Goal: Communication & Community: Answer question/provide support

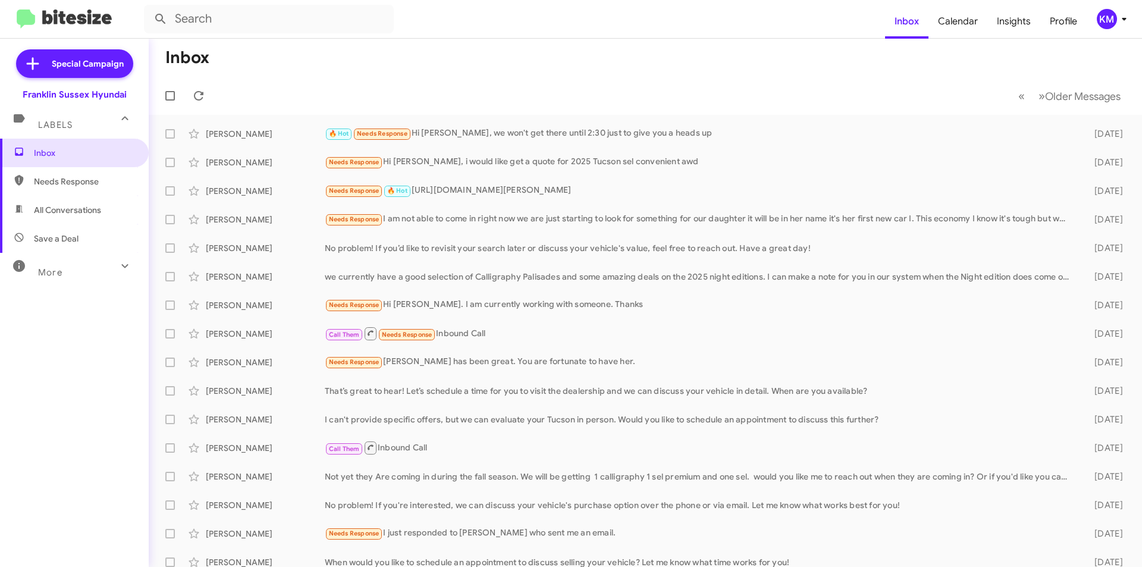
click at [461, 134] on div "🔥 Hot Needs Response Hi [PERSON_NAME], we won't get there until 2:30 just to gi…" at bounding box center [700, 134] width 751 height 14
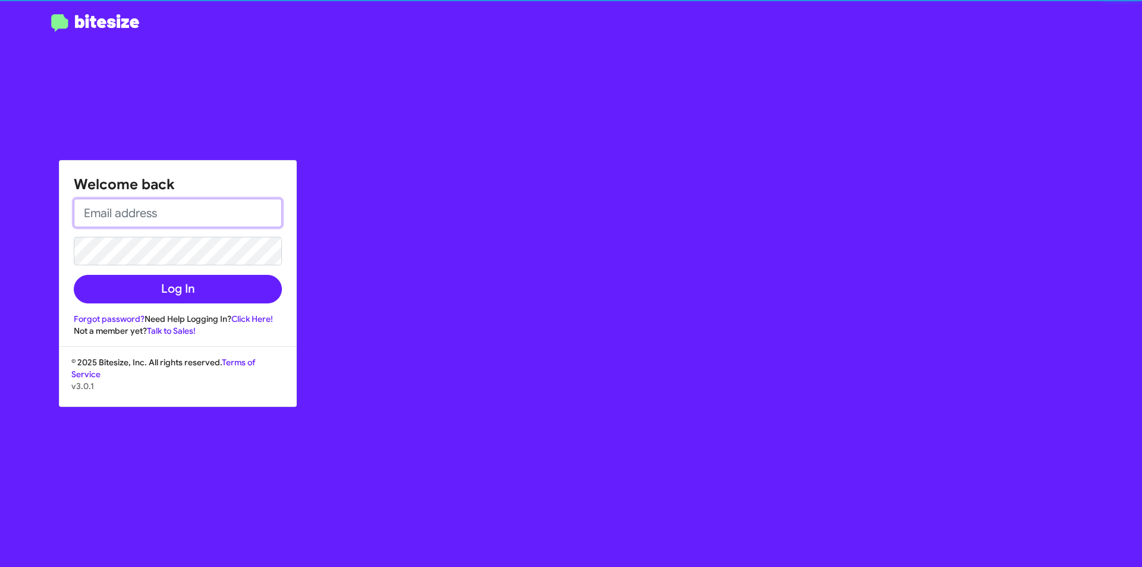
type input "[EMAIL_ADDRESS][DOMAIN_NAME]"
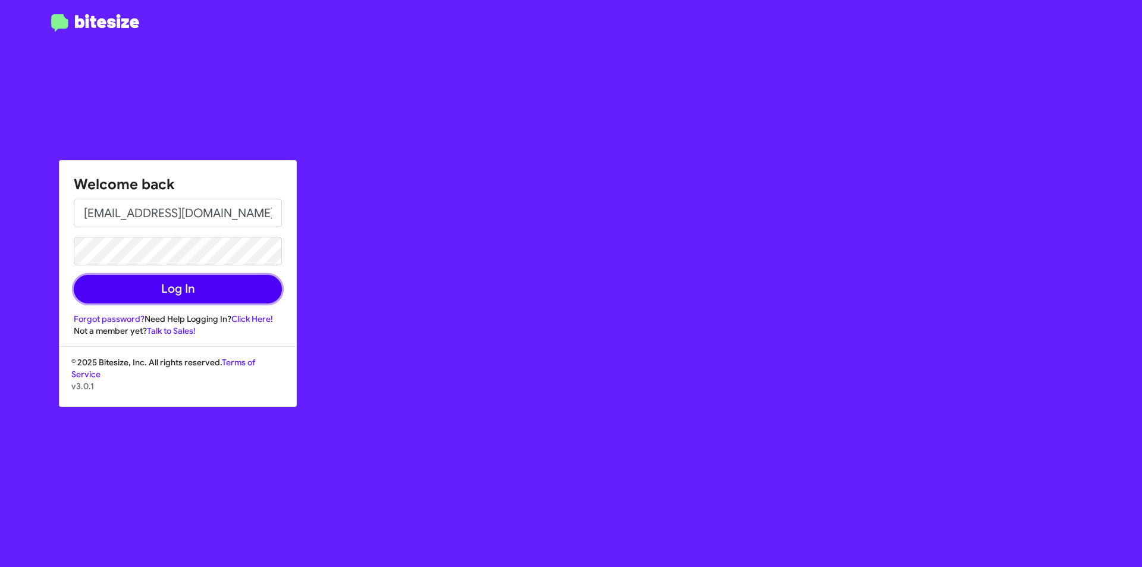
click at [207, 290] on button "Log In" at bounding box center [178, 289] width 208 height 29
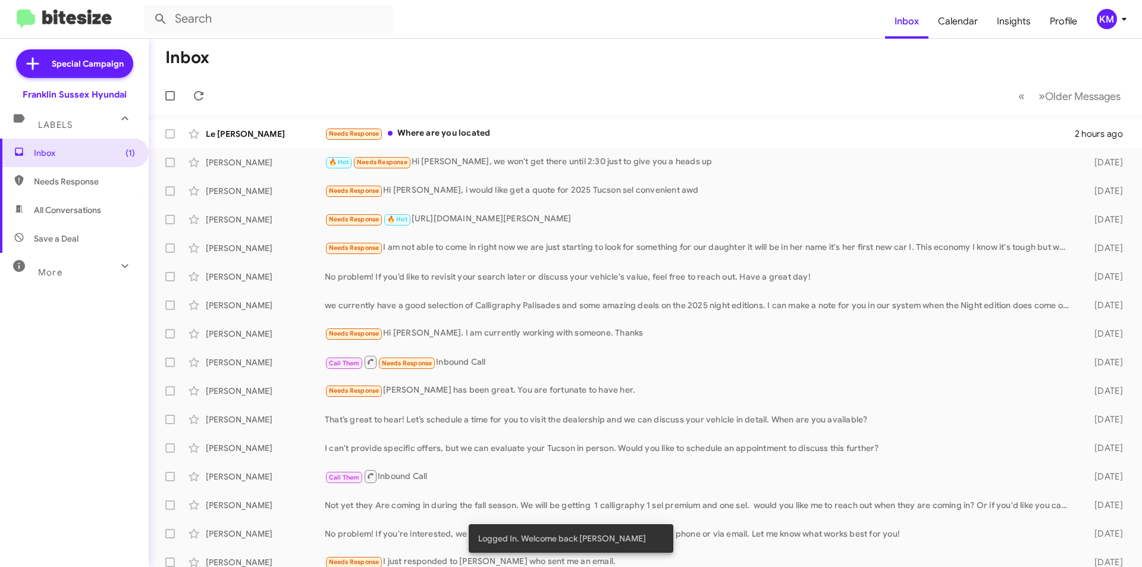
click at [439, 132] on div "Needs Response Where are you located" at bounding box center [700, 134] width 750 height 14
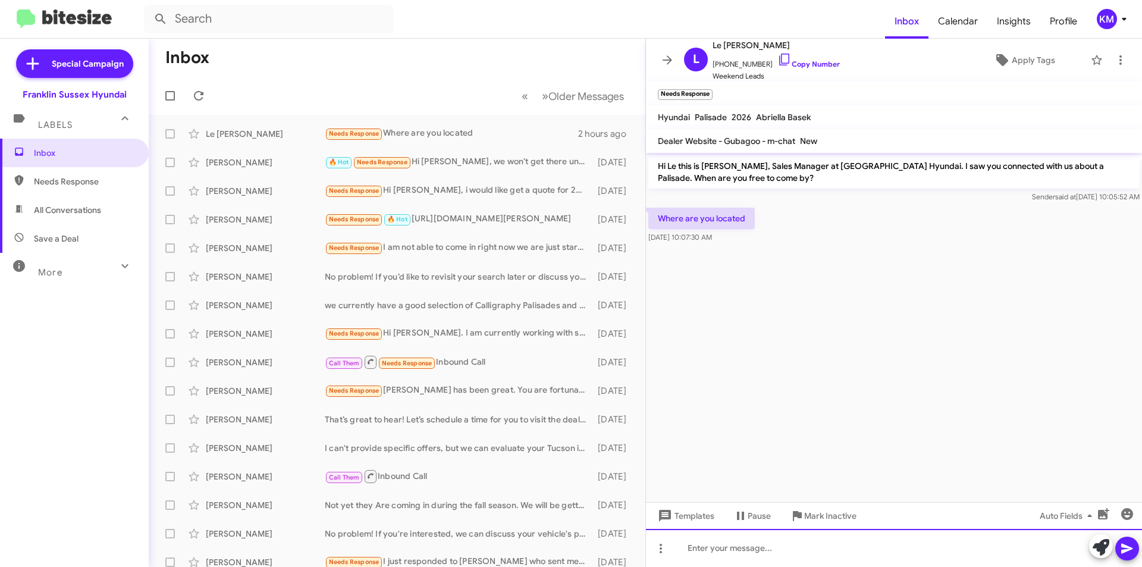
click at [751, 553] on div at bounding box center [894, 548] width 496 height 38
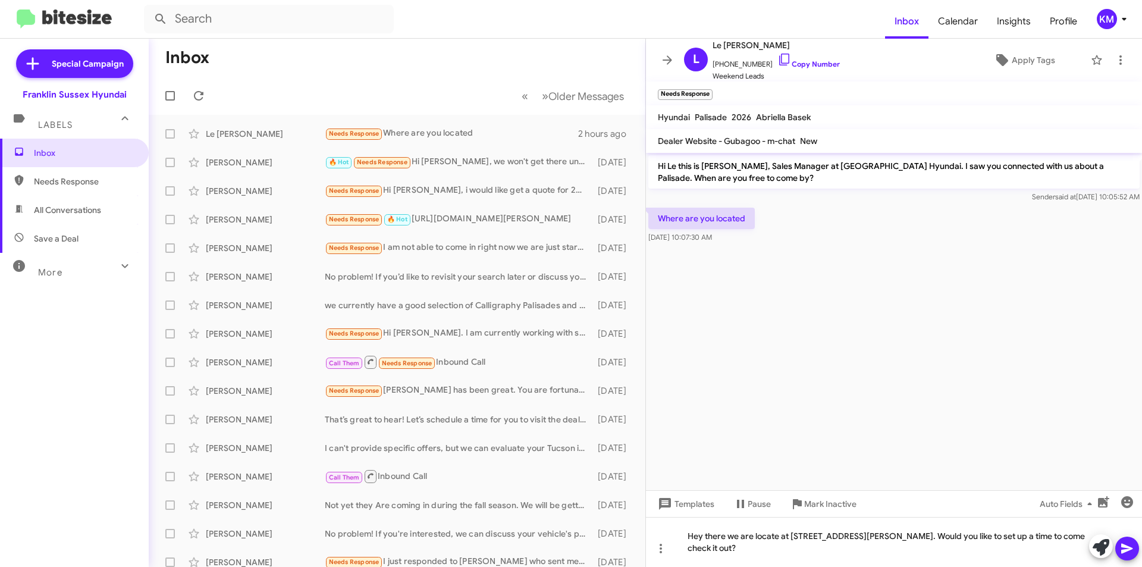
click at [1126, 554] on icon at bounding box center [1127, 548] width 14 height 14
